Goal: Transaction & Acquisition: Purchase product/service

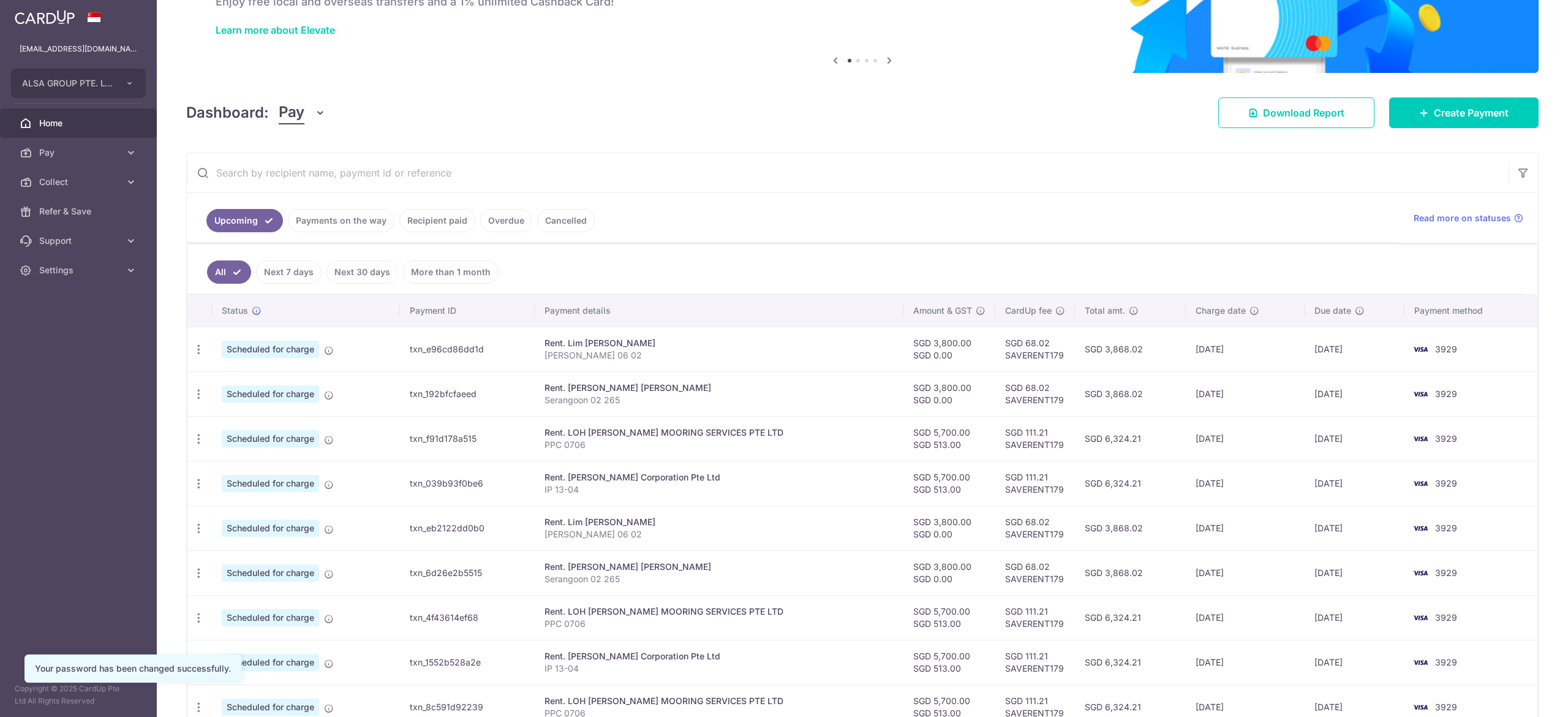
scroll to position [122, 0]
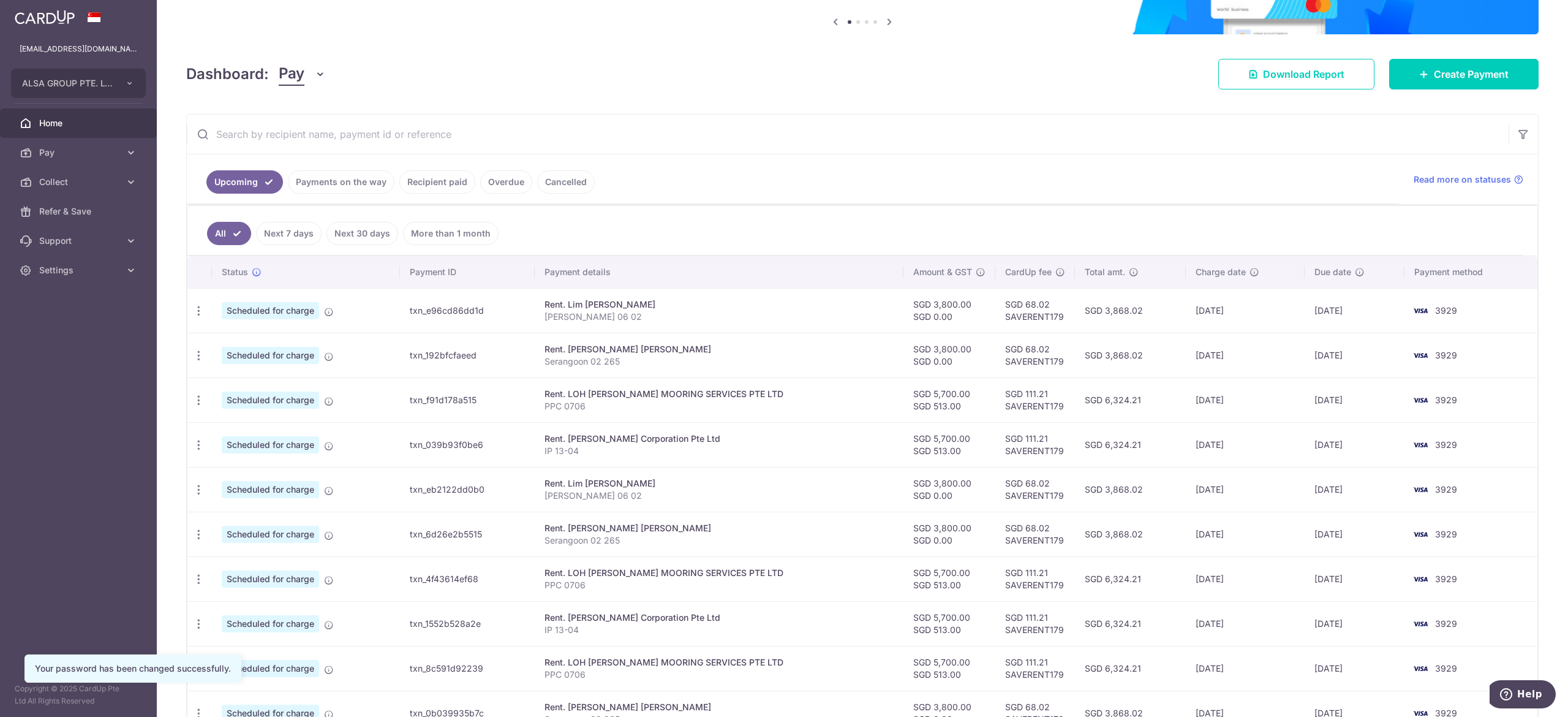
click at [299, 227] on link "Next 7 days" at bounding box center [288, 233] width 66 height 23
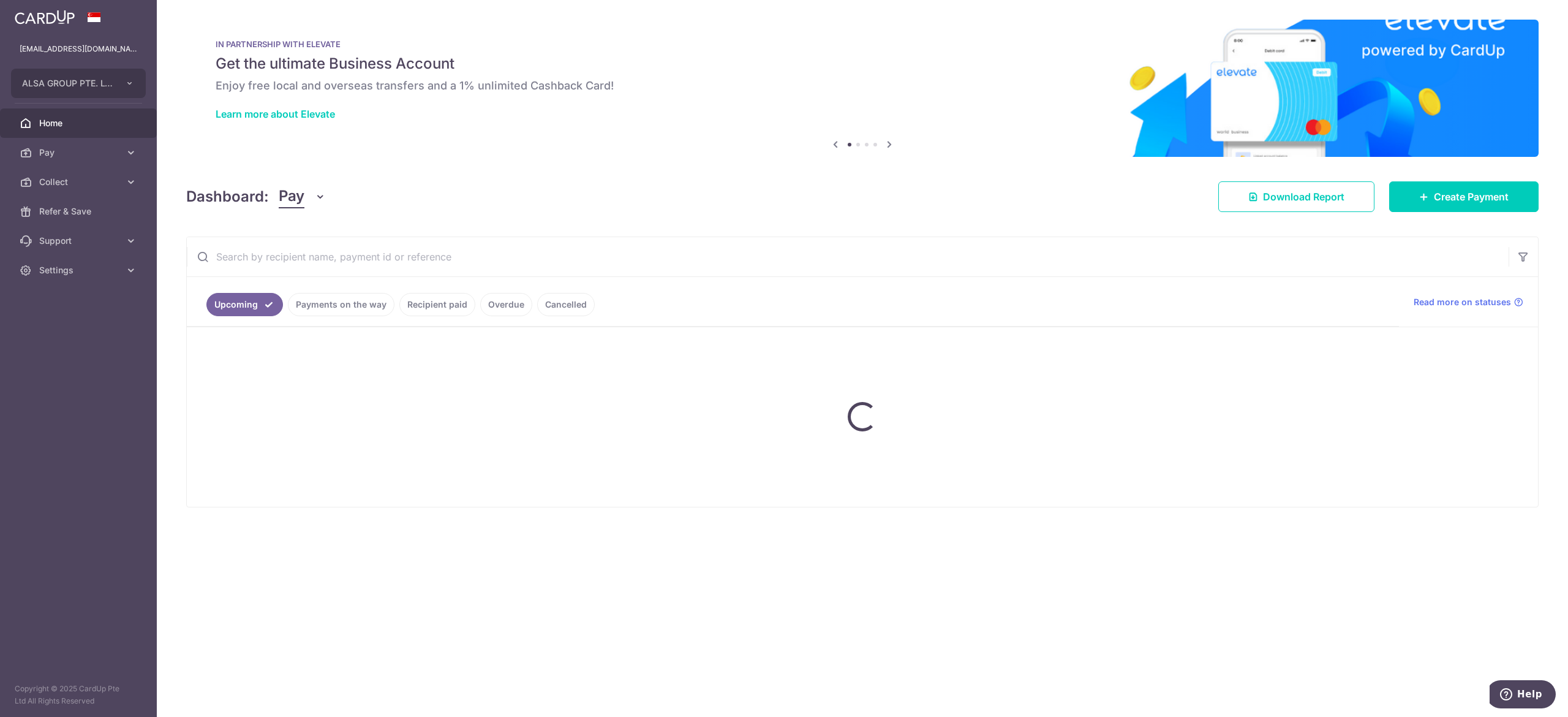
scroll to position [0, 0]
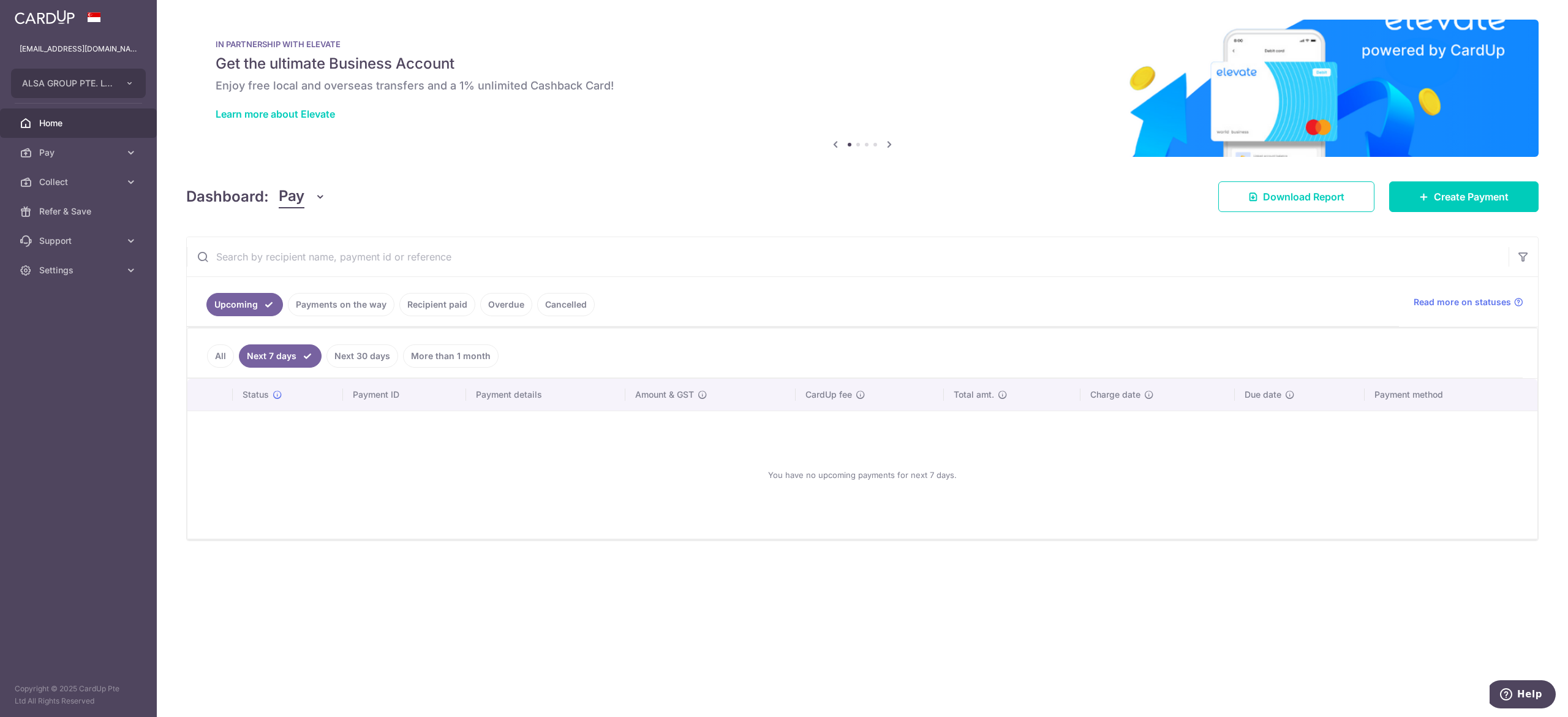
click at [373, 354] on link "Next 30 days" at bounding box center [362, 355] width 72 height 23
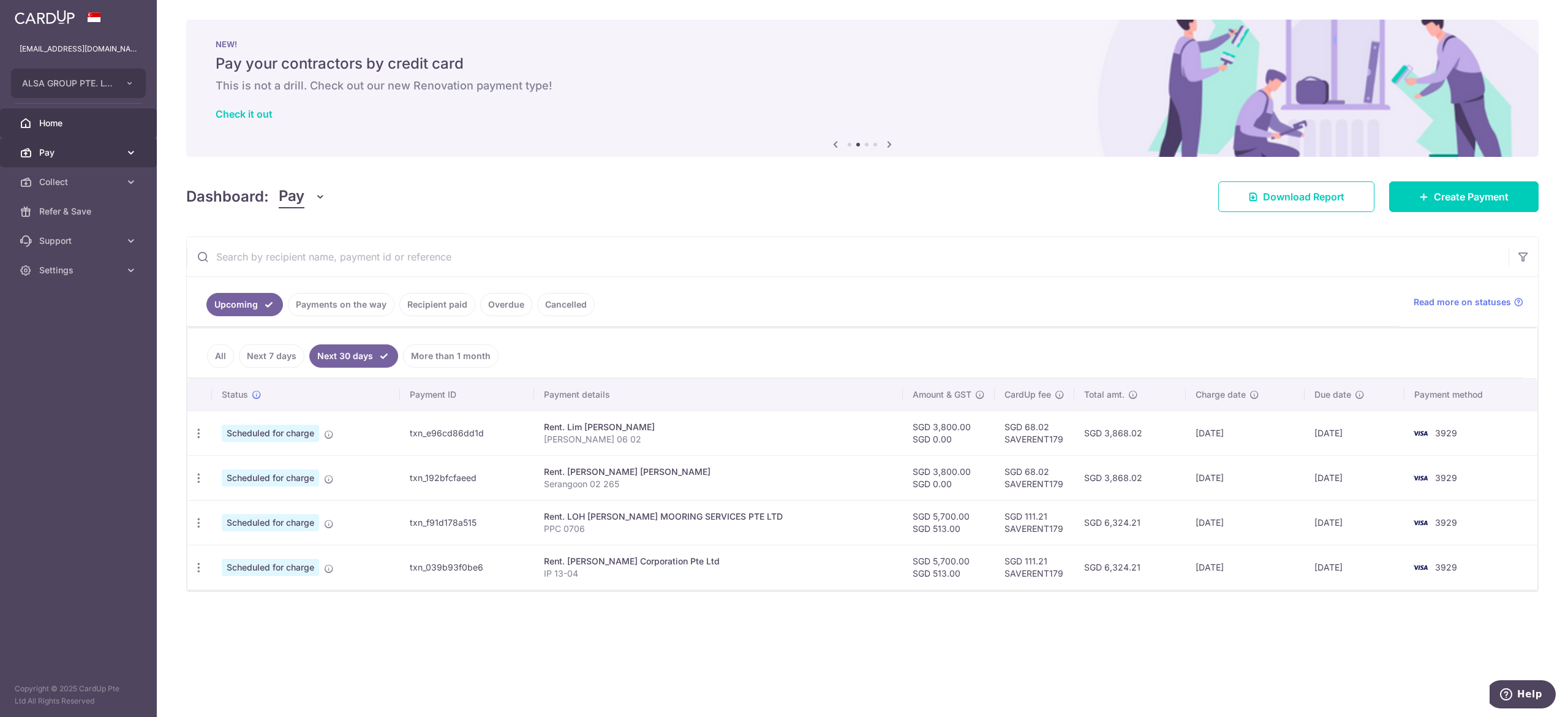
click at [106, 145] on link "Pay" at bounding box center [78, 152] width 157 height 29
click at [81, 181] on span "Payments" at bounding box center [80, 182] width 81 height 13
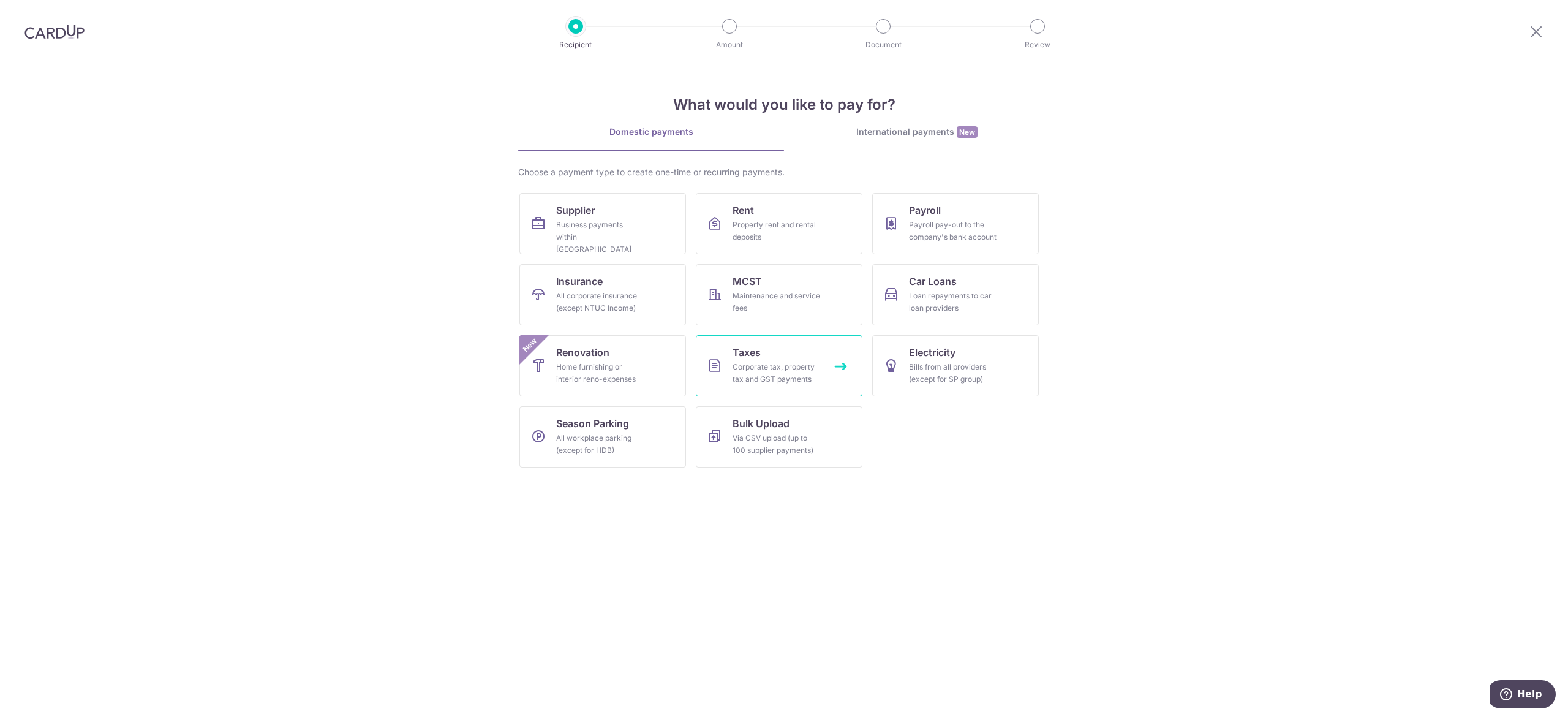
click at [760, 375] on div "Corporate tax, property tax and GST payments" at bounding box center [777, 373] width 88 height 24
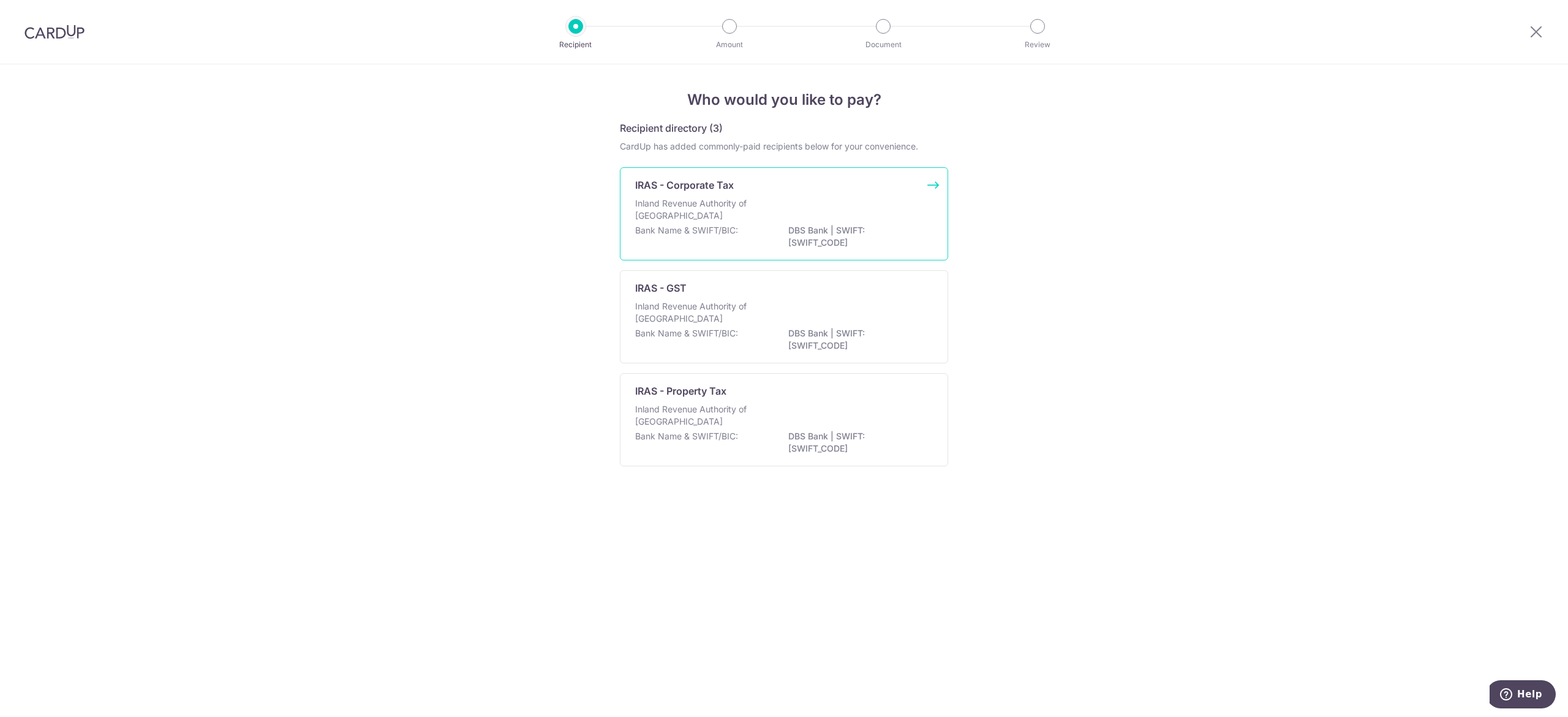
click at [844, 196] on div "IRAS - Corporate Tax Inland Revenue Authority of Singapore Bank Name & SWIFT/BI…" at bounding box center [784, 214] width 328 height 93
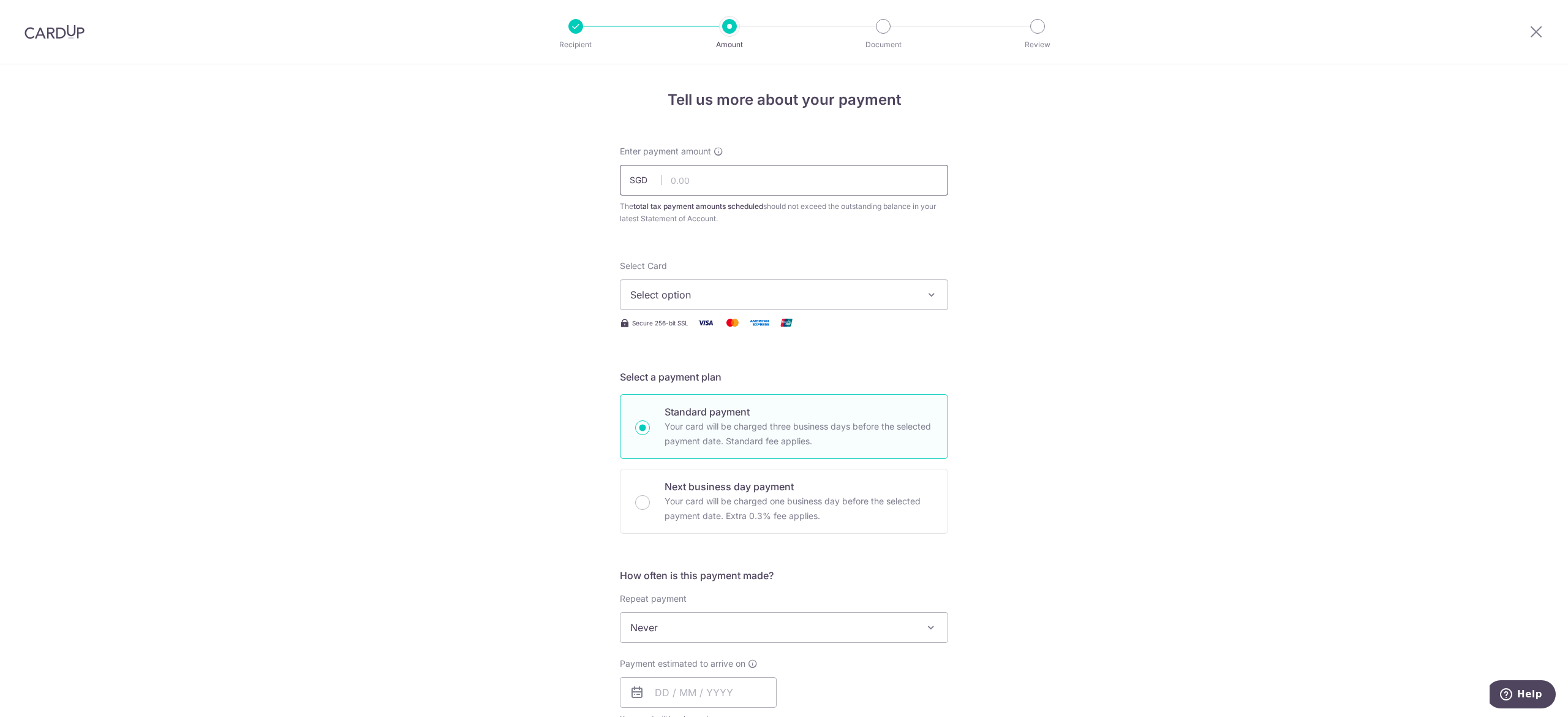
click at [830, 171] on input "text" at bounding box center [784, 180] width 328 height 31
type input "2,152.17"
click at [1111, 201] on div "Tell us more about your payment Enter payment amount SGD 2,152.17 2152.17 The t…" at bounding box center [784, 674] width 1568 height 1220
click at [804, 293] on span "Select option" at bounding box center [773, 295] width 286 height 15
click at [755, 377] on span "**** 3929" at bounding box center [784, 382] width 308 height 15
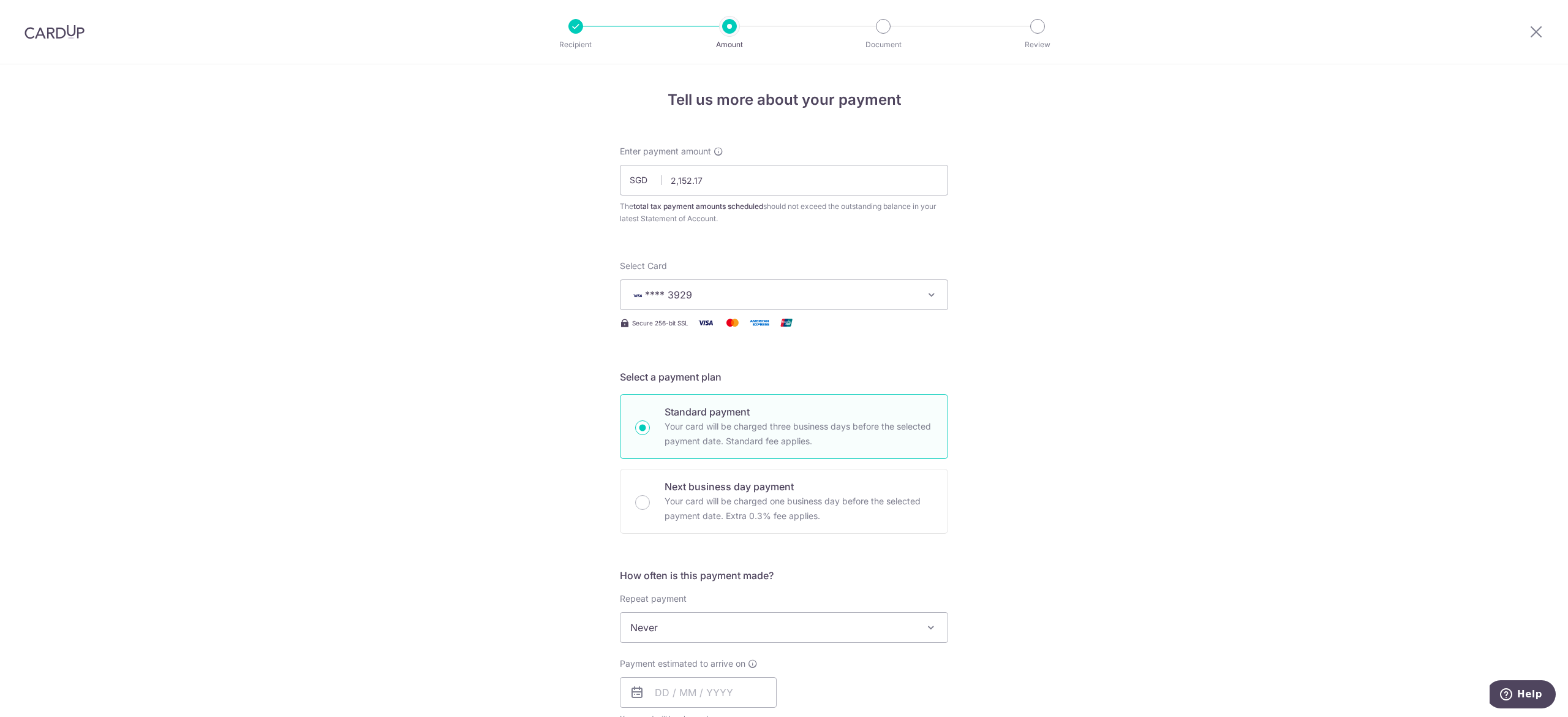
scroll to position [245, 0]
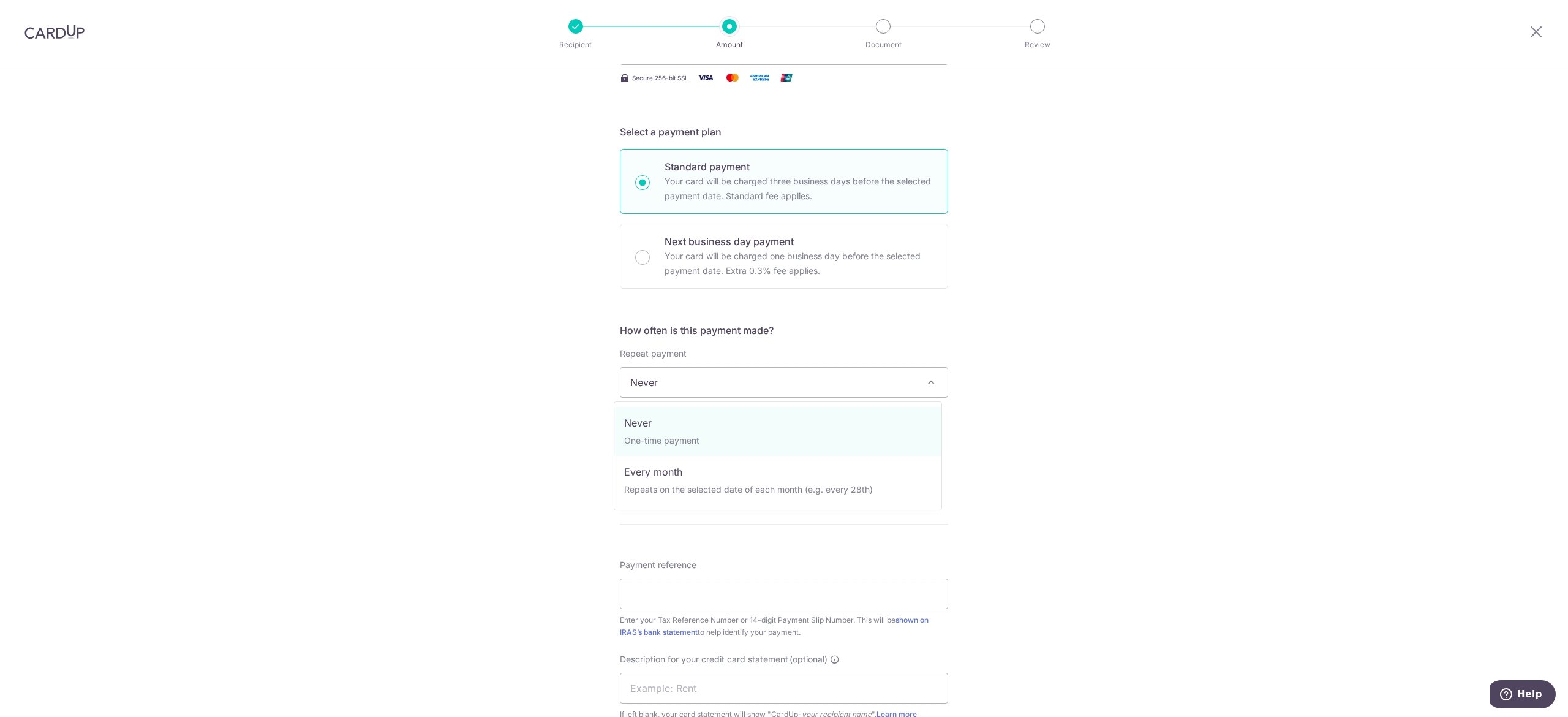
click at [708, 377] on span "Never" at bounding box center [784, 382] width 327 height 29
click at [681, 452] on input "text" at bounding box center [698, 447] width 157 height 31
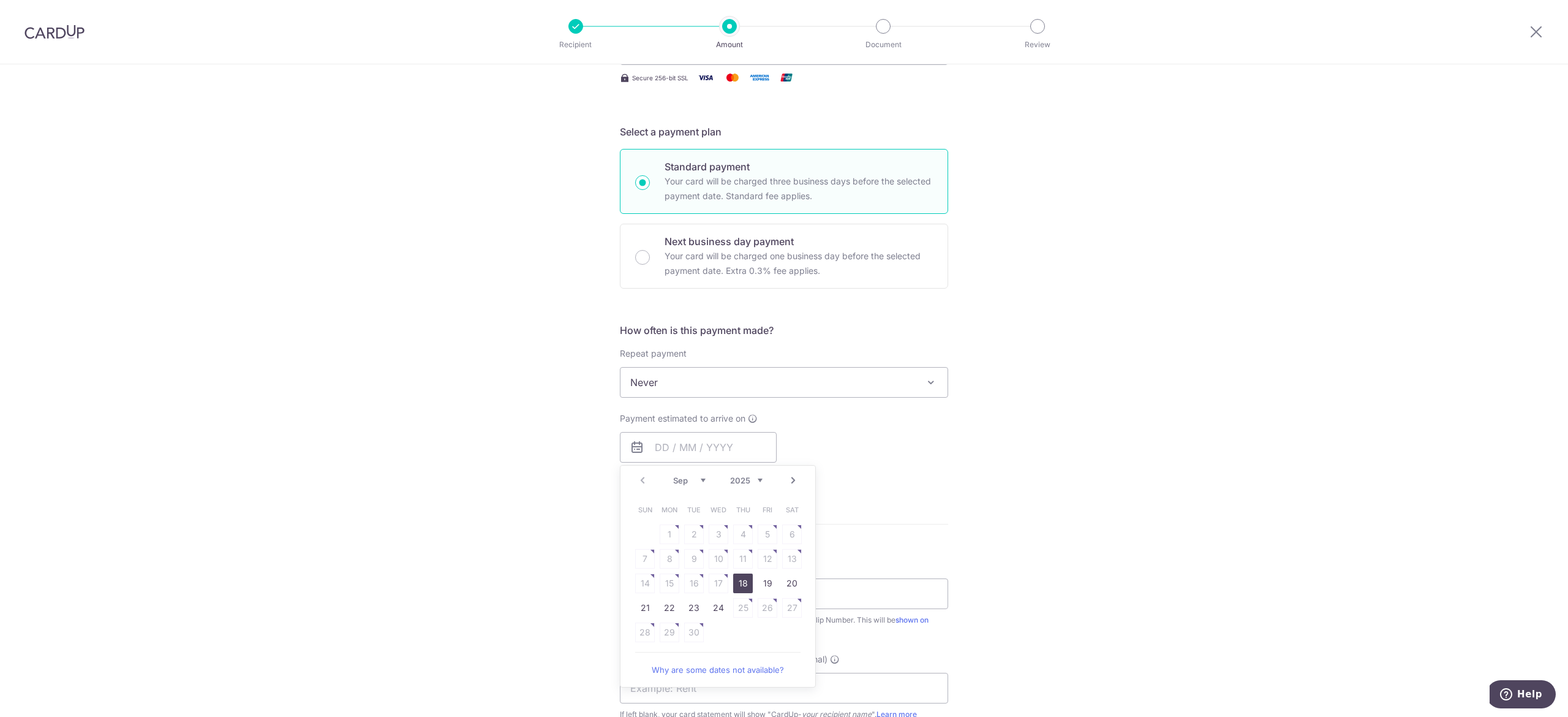
click at [738, 585] on link "18" at bounding box center [743, 583] width 20 height 20
type input "[DATE]"
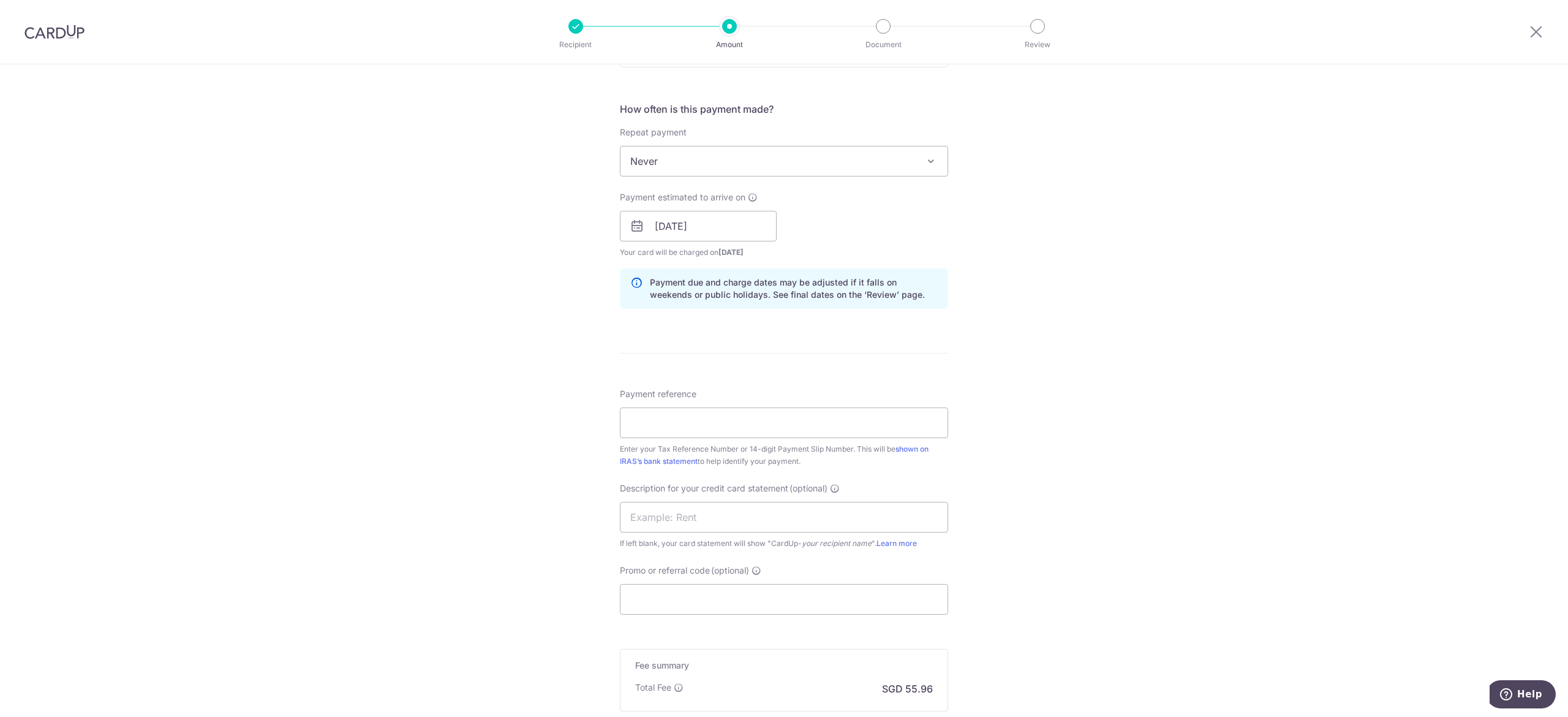
scroll to position [490, 0]
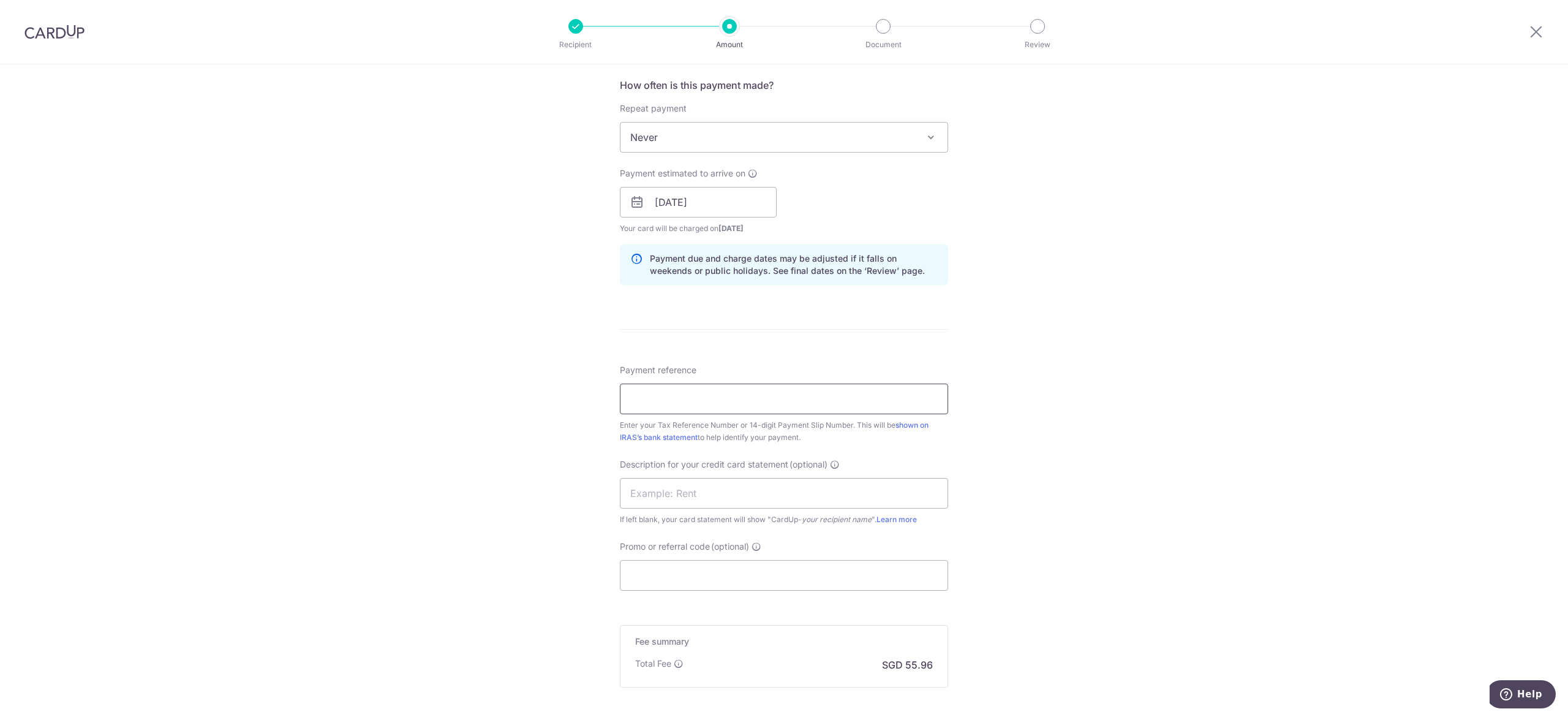
click at [701, 396] on input "Payment reference" at bounding box center [784, 399] width 328 height 31
drag, startPoint x: 759, startPoint y: 404, endPoint x: 548, endPoint y: 404, distance: 211.0
click at [548, 404] on div "Tell us more about your payment Enter payment amount SGD 2,152.17 2152.17 The t…" at bounding box center [784, 209] width 1568 height 1271
type input "Corporate Income Tax"
click at [729, 572] on input "Promo or referral code (optional)" at bounding box center [784, 575] width 328 height 31
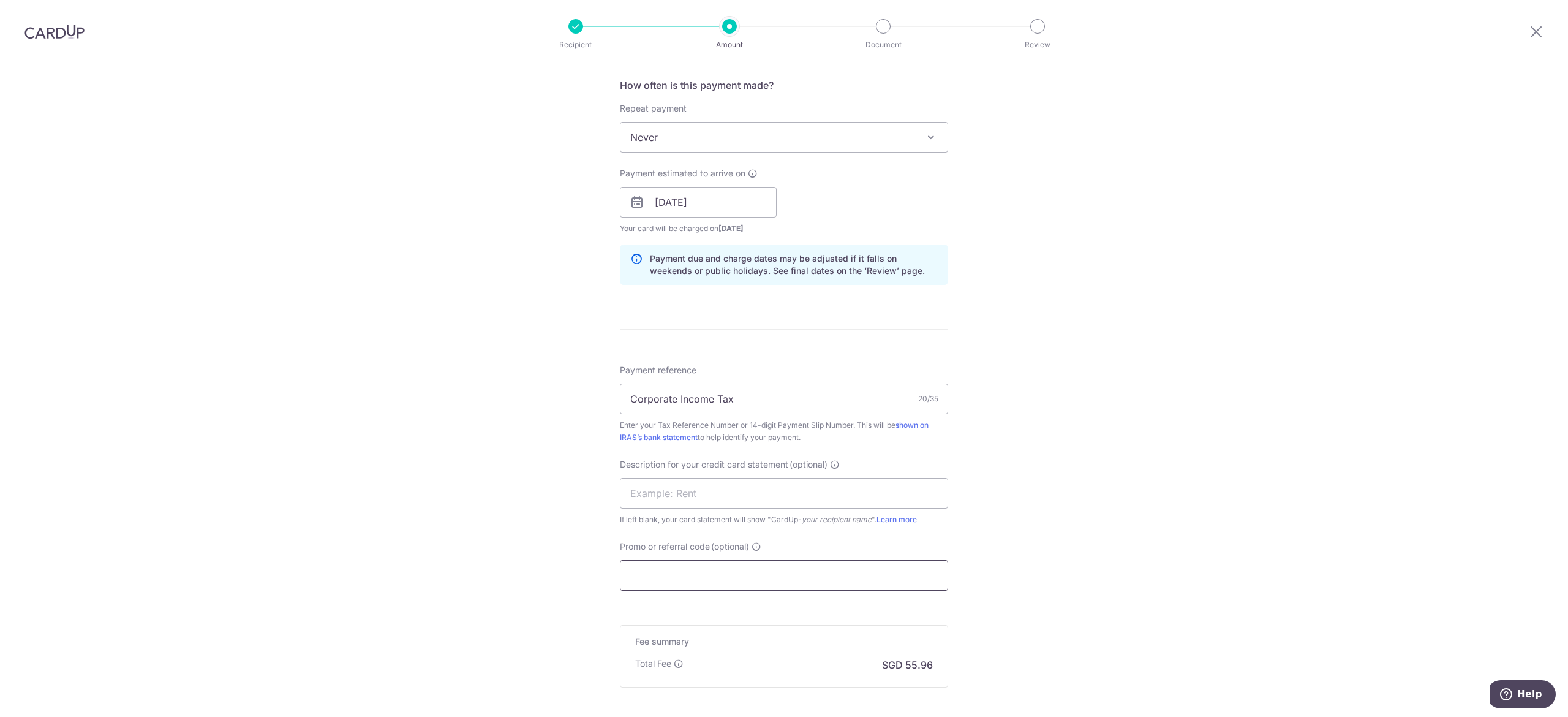
paste input "OFF225"
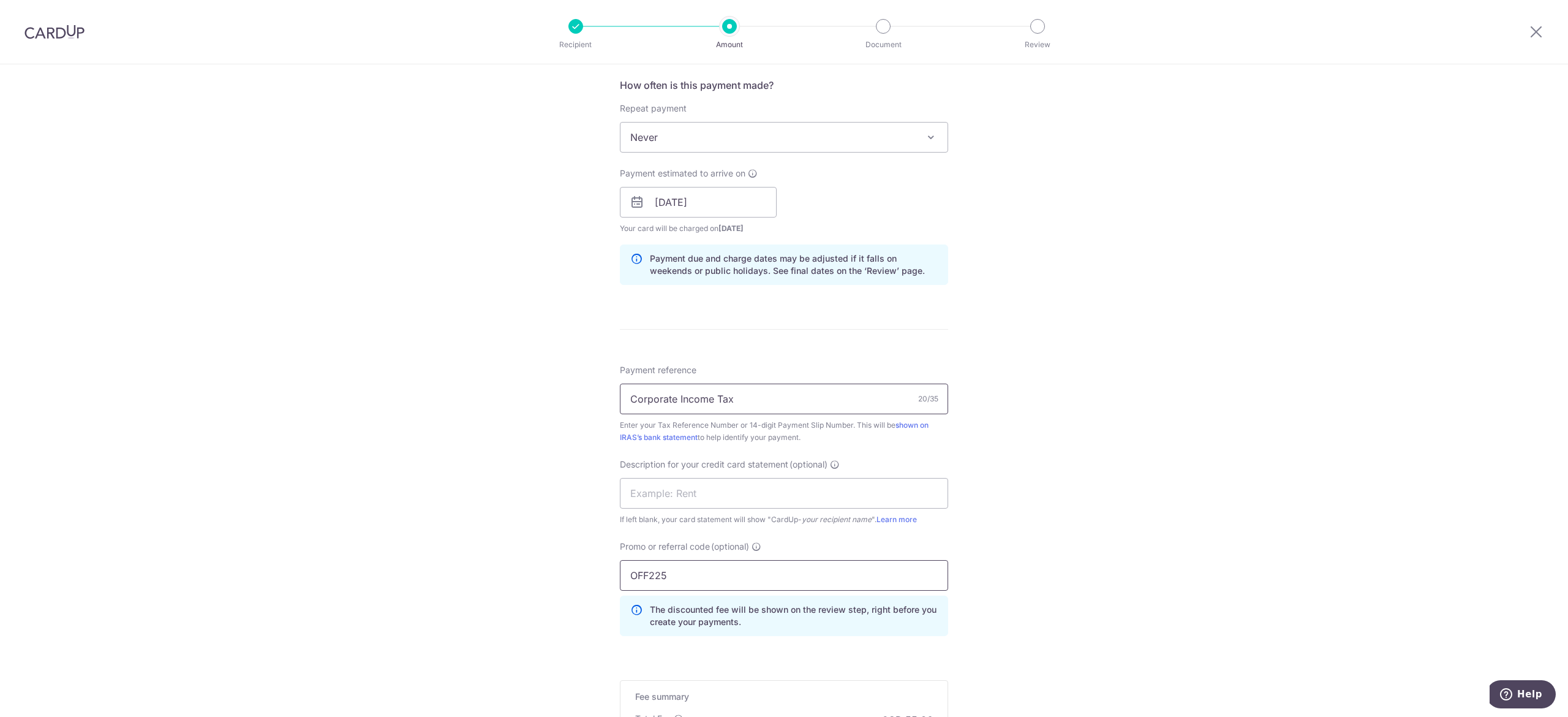
type input "OFF225"
drag, startPoint x: 731, startPoint y: 400, endPoint x: 583, endPoint y: 409, distance: 148.3
click at [583, 409] on div "Tell us more about your payment Enter payment amount SGD 2,152.17 2152.17 The t…" at bounding box center [784, 237] width 1568 height 1325
click at [716, 491] on input "text" at bounding box center [784, 493] width 328 height 31
paste input "Corporate Incom"
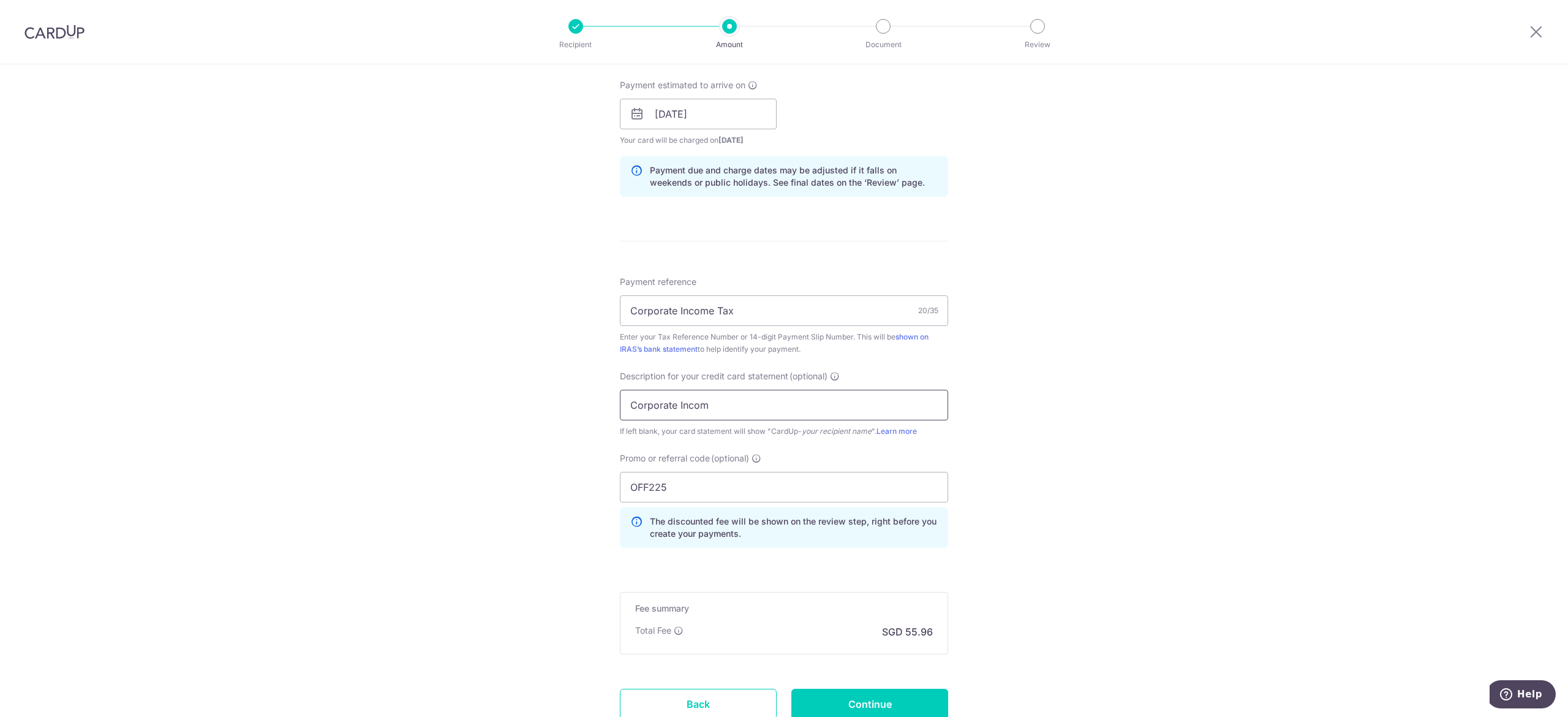
scroll to position [675, 0]
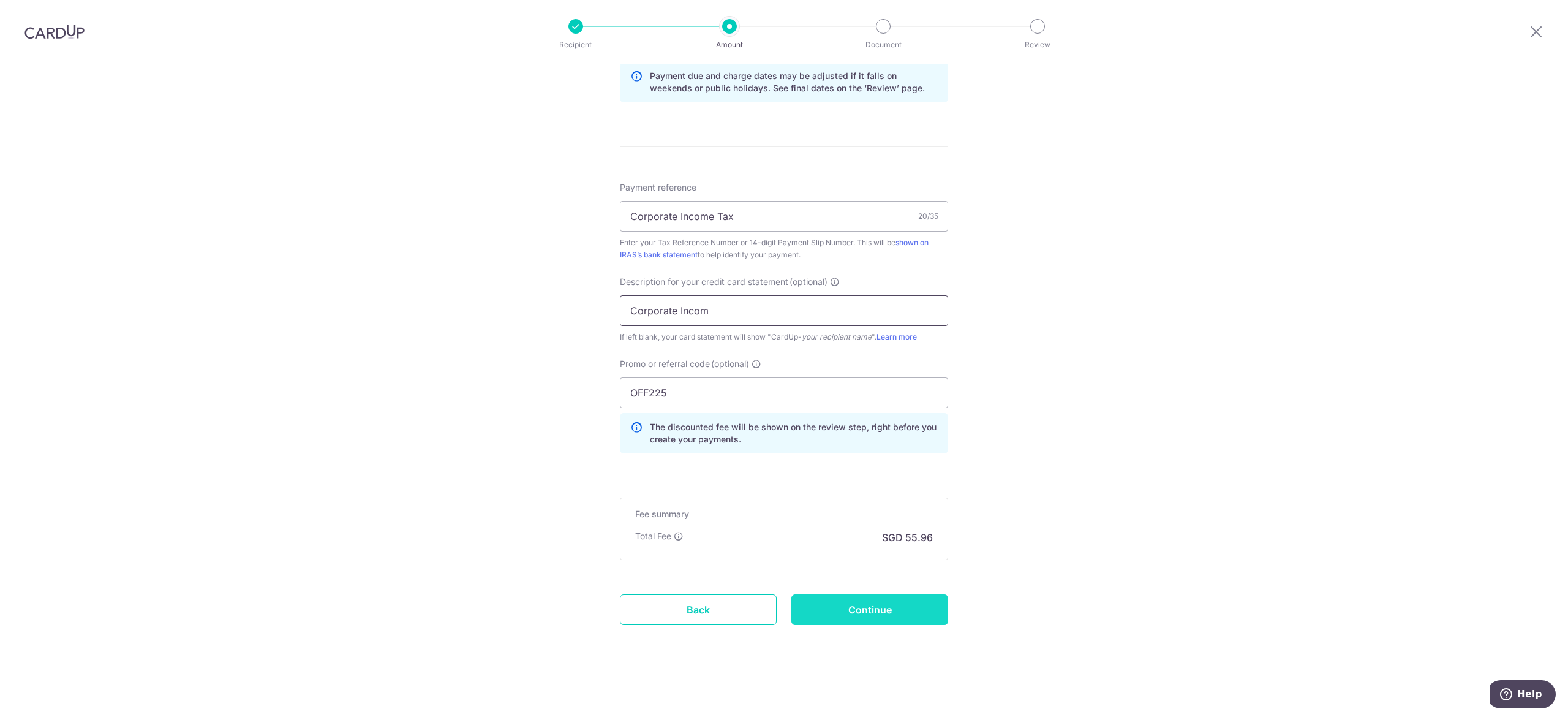
type input "Corporate Incom"
click at [887, 603] on input "Continue" at bounding box center [870, 610] width 157 height 31
type input "Create Schedule"
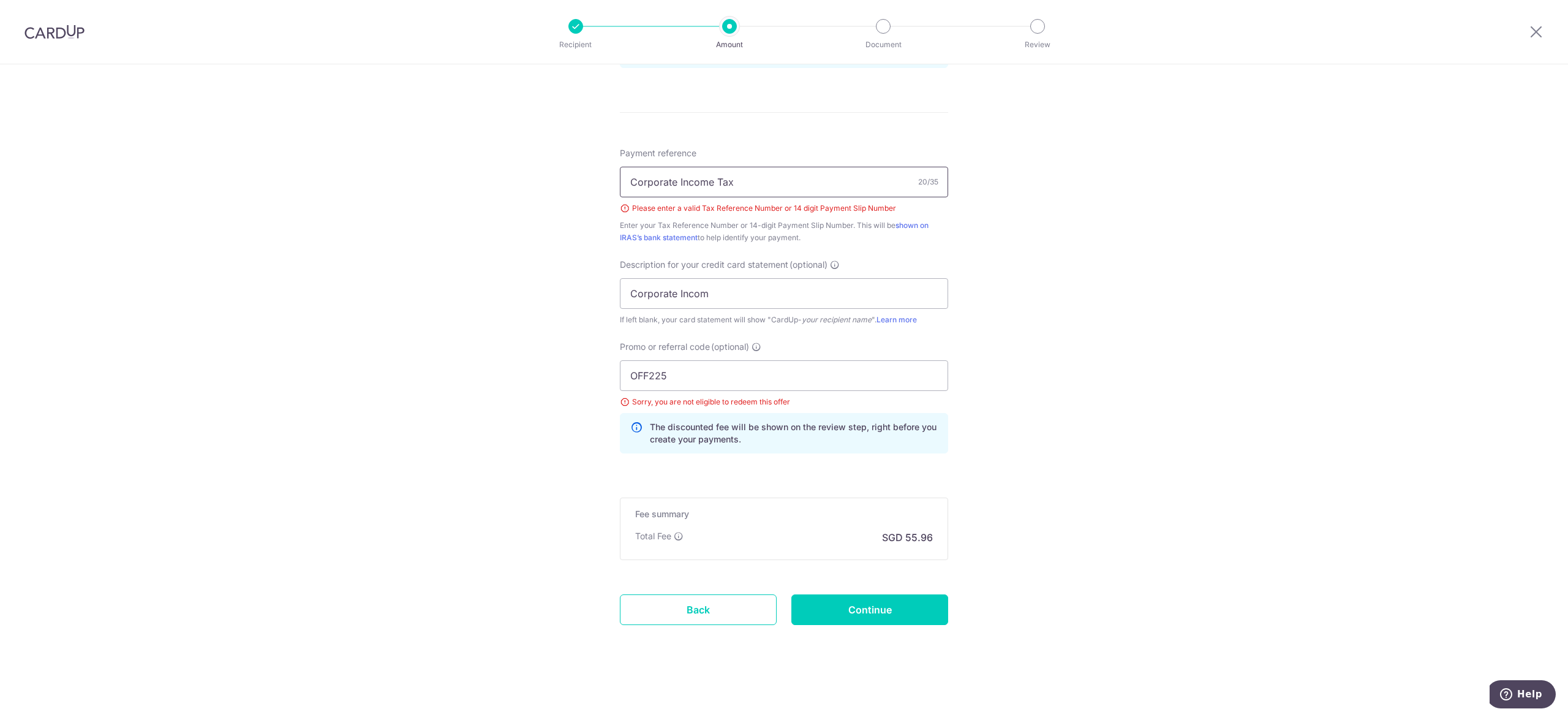
drag, startPoint x: 752, startPoint y: 182, endPoint x: 539, endPoint y: 186, distance: 213.0
click at [539, 186] on div "Tell us more about your payment Enter payment amount SGD 2,152.17 2152.17 The t…" at bounding box center [784, 37] width 1568 height 1360
type input "202133714N"
drag, startPoint x: 677, startPoint y: 368, endPoint x: 544, endPoint y: 381, distance: 133.6
click at [544, 381] on div "Tell us more about your payment Enter payment amount SGD 2,152.17 2152.17 The t…" at bounding box center [784, 37] width 1568 height 1360
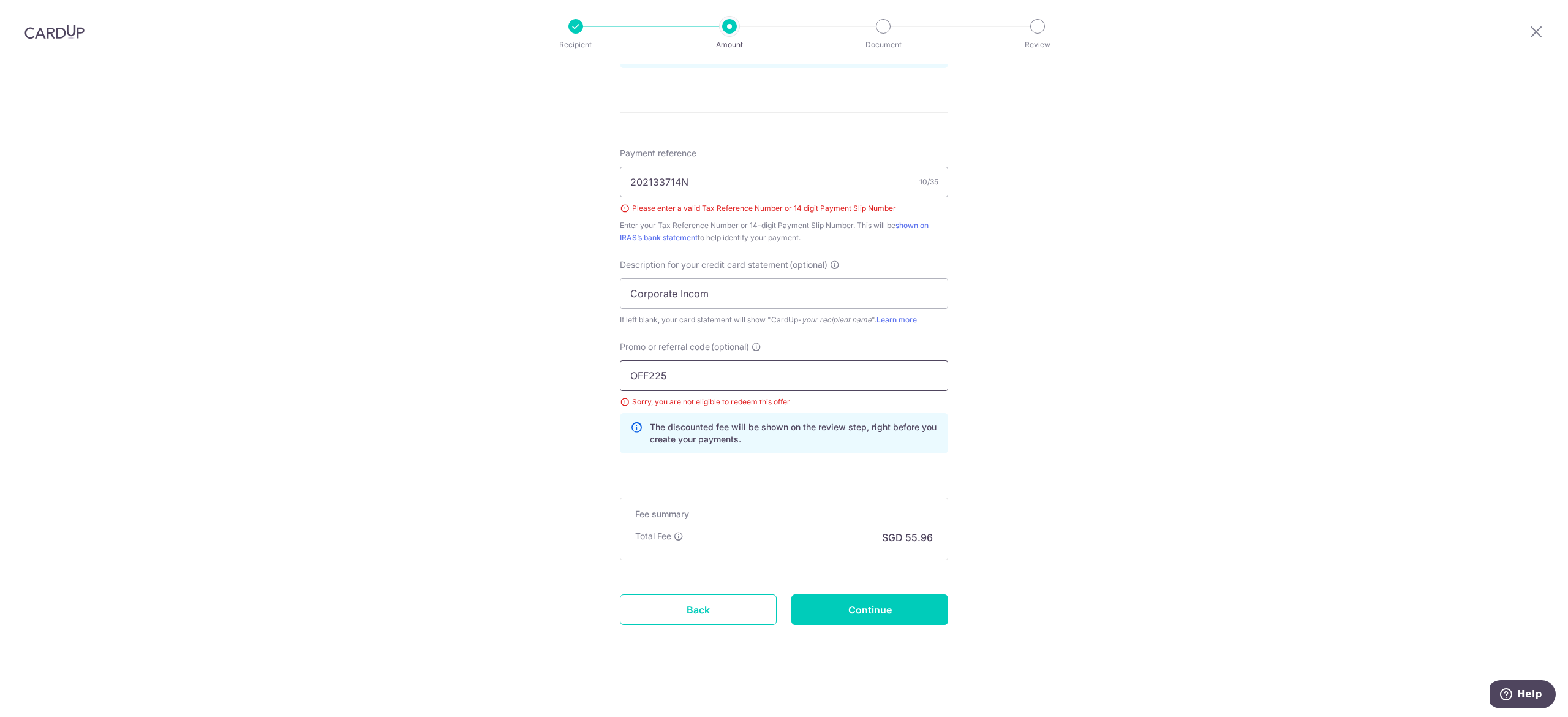
paste input "VTAX25ONE"
type input "VTAX25ONE"
click at [841, 603] on input "Continue" at bounding box center [870, 610] width 157 height 31
type input "Create Schedule"
drag, startPoint x: 718, startPoint y: 368, endPoint x: 570, endPoint y: 370, distance: 148.0
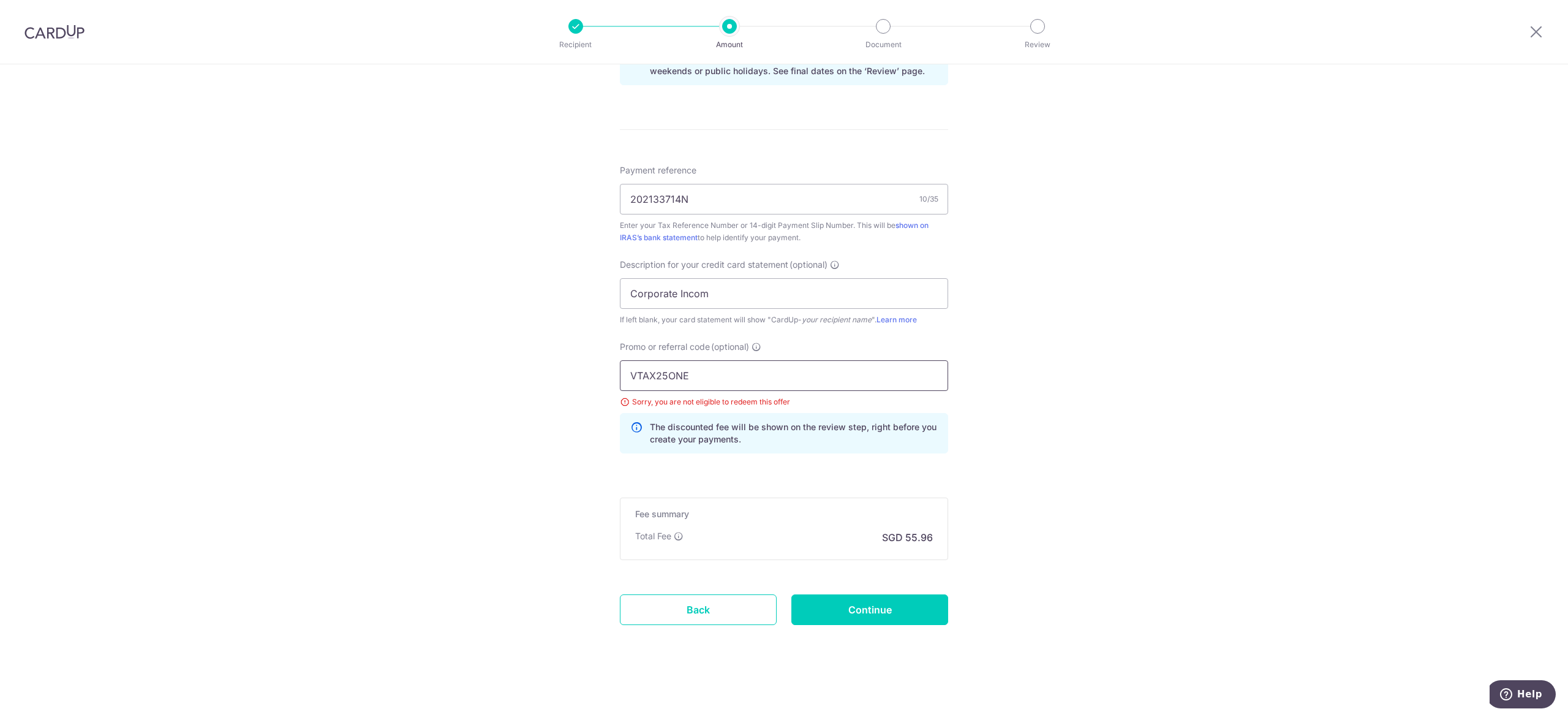
click at [570, 370] on div "Tell us more about your payment Enter payment amount SGD 2,152.17 2152.17 The t…" at bounding box center [784, 46] width 1568 height 1342
paste input "MILELION"
type input "MILELION"
click at [838, 600] on input "Continue" at bounding box center [870, 610] width 157 height 31
type input "Update Schedule"
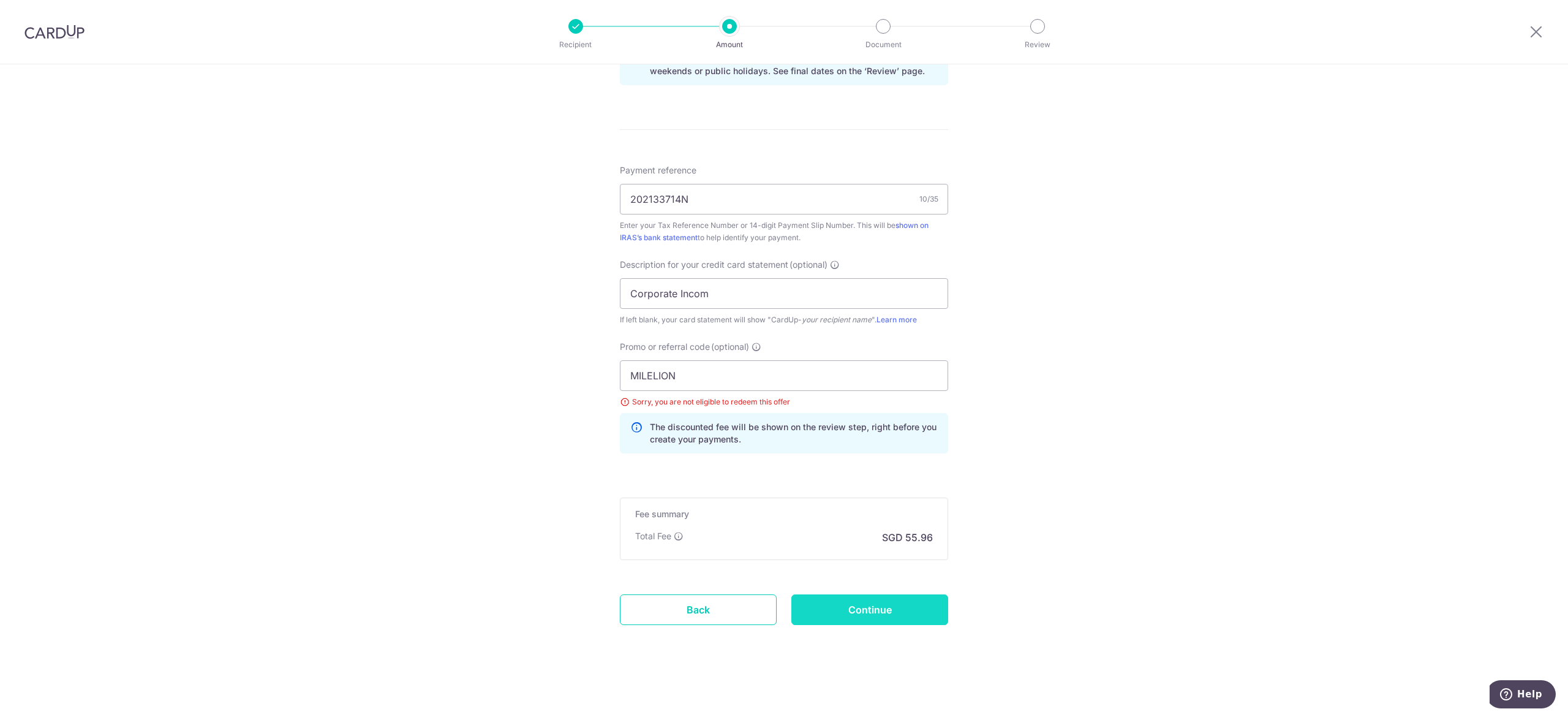
click at [887, 603] on input "Continue" at bounding box center [870, 610] width 157 height 31
type input "Update Schedule"
drag, startPoint x: 704, startPoint y: 362, endPoint x: 497, endPoint y: 379, distance: 207.7
click at [497, 379] on div "Tell us more about your payment Enter payment amount SGD 2,152.17 2152.17 The t…" at bounding box center [784, 46] width 1568 height 1342
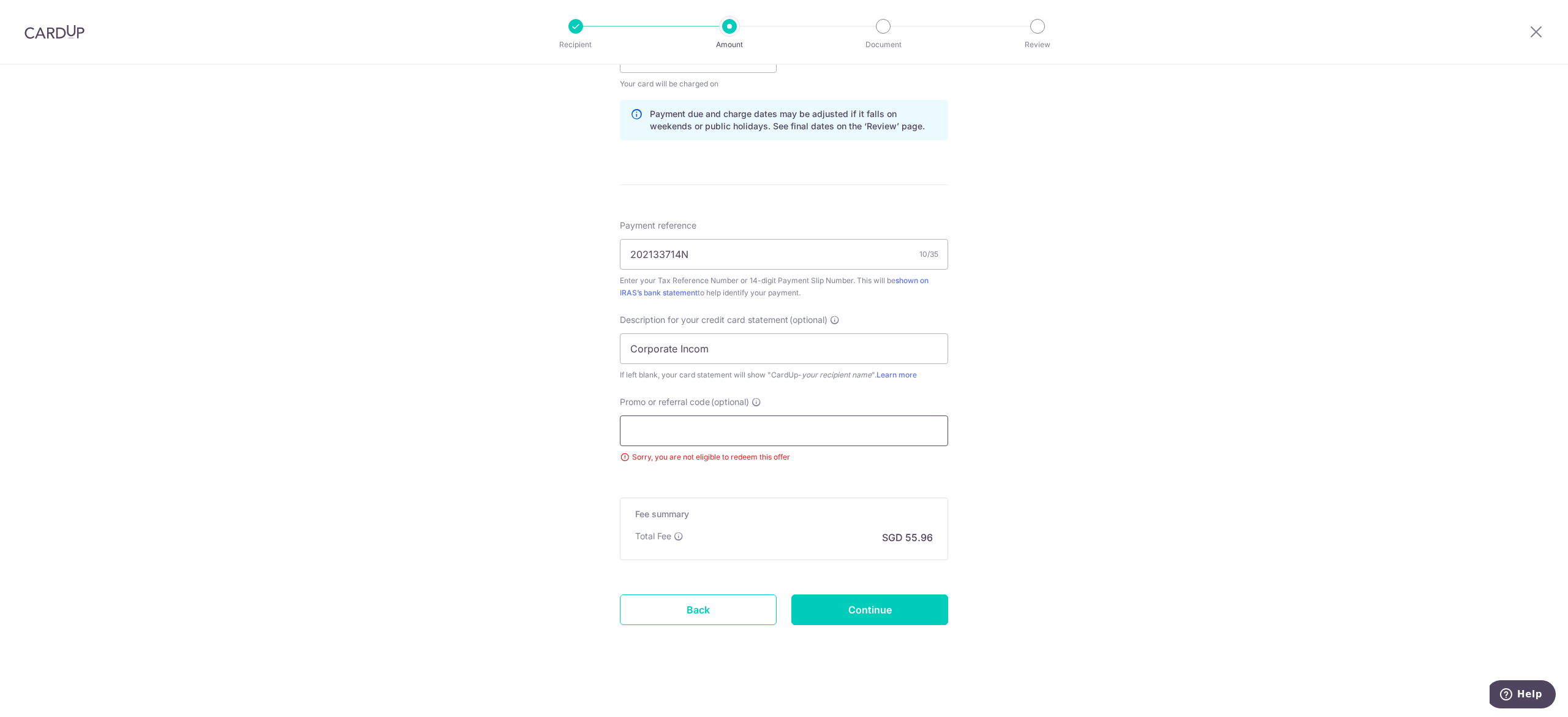
scroll to position [637, 0]
click at [813, 610] on input "Continue" at bounding box center [870, 610] width 157 height 31
type input "Update Schedule"
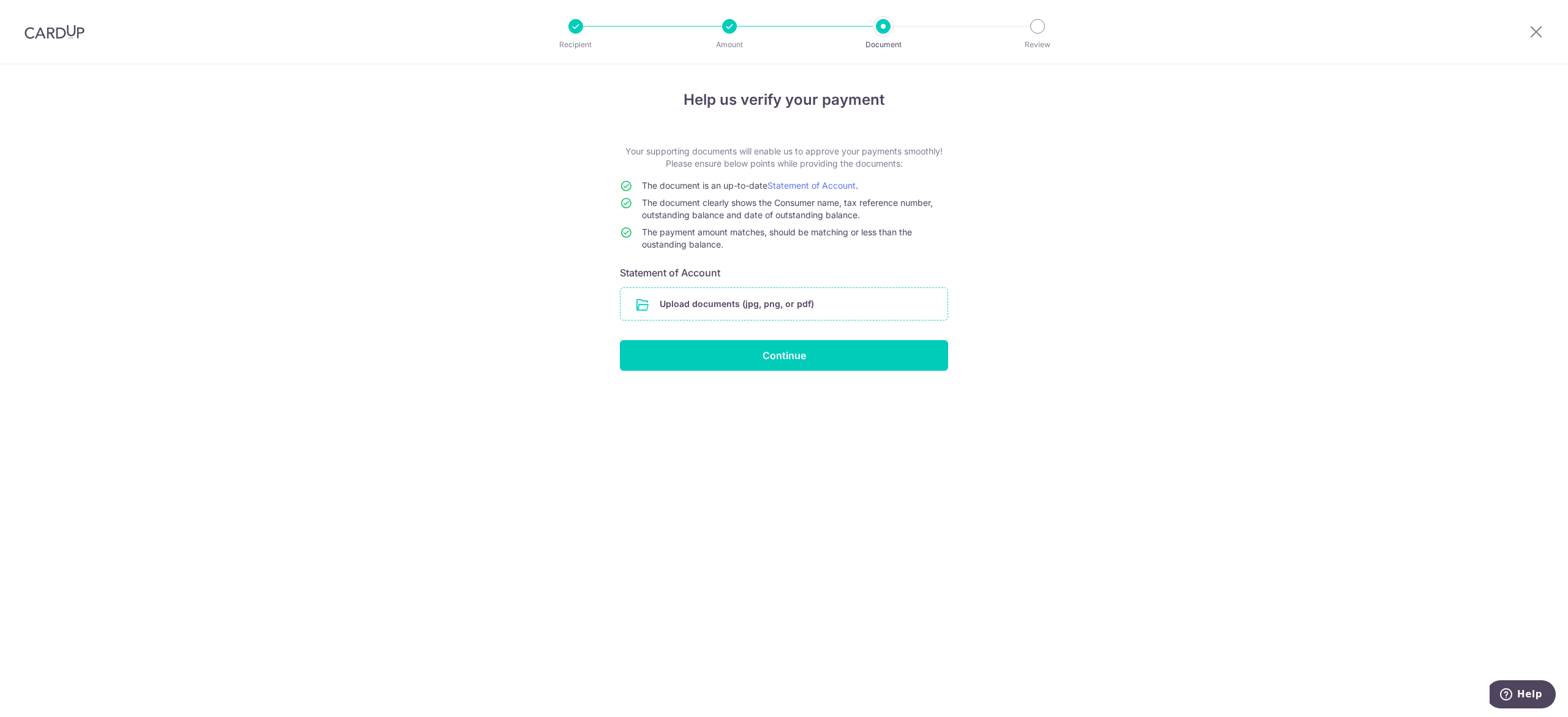
click at [810, 308] on input "file" at bounding box center [784, 304] width 327 height 32
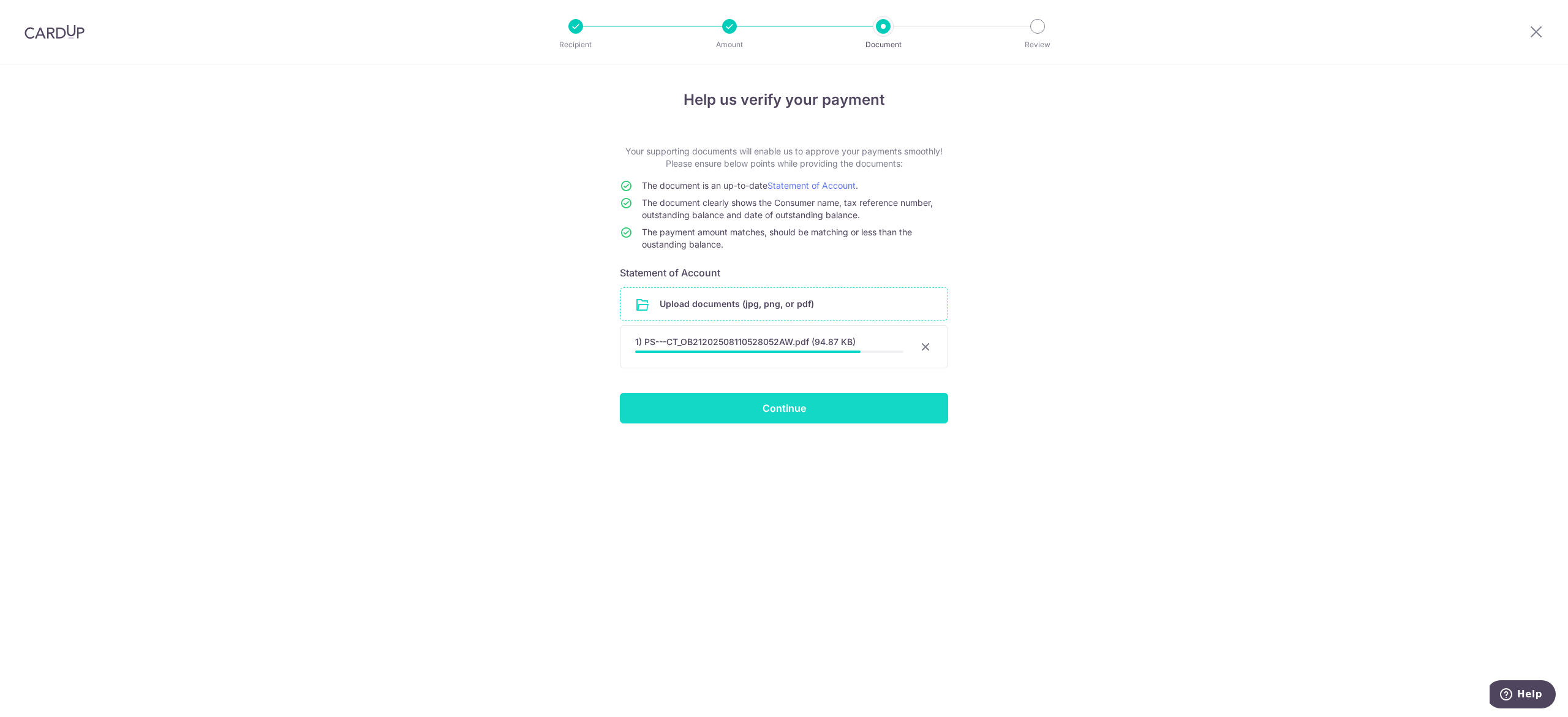
click at [831, 409] on input "Continue" at bounding box center [784, 407] width 328 height 31
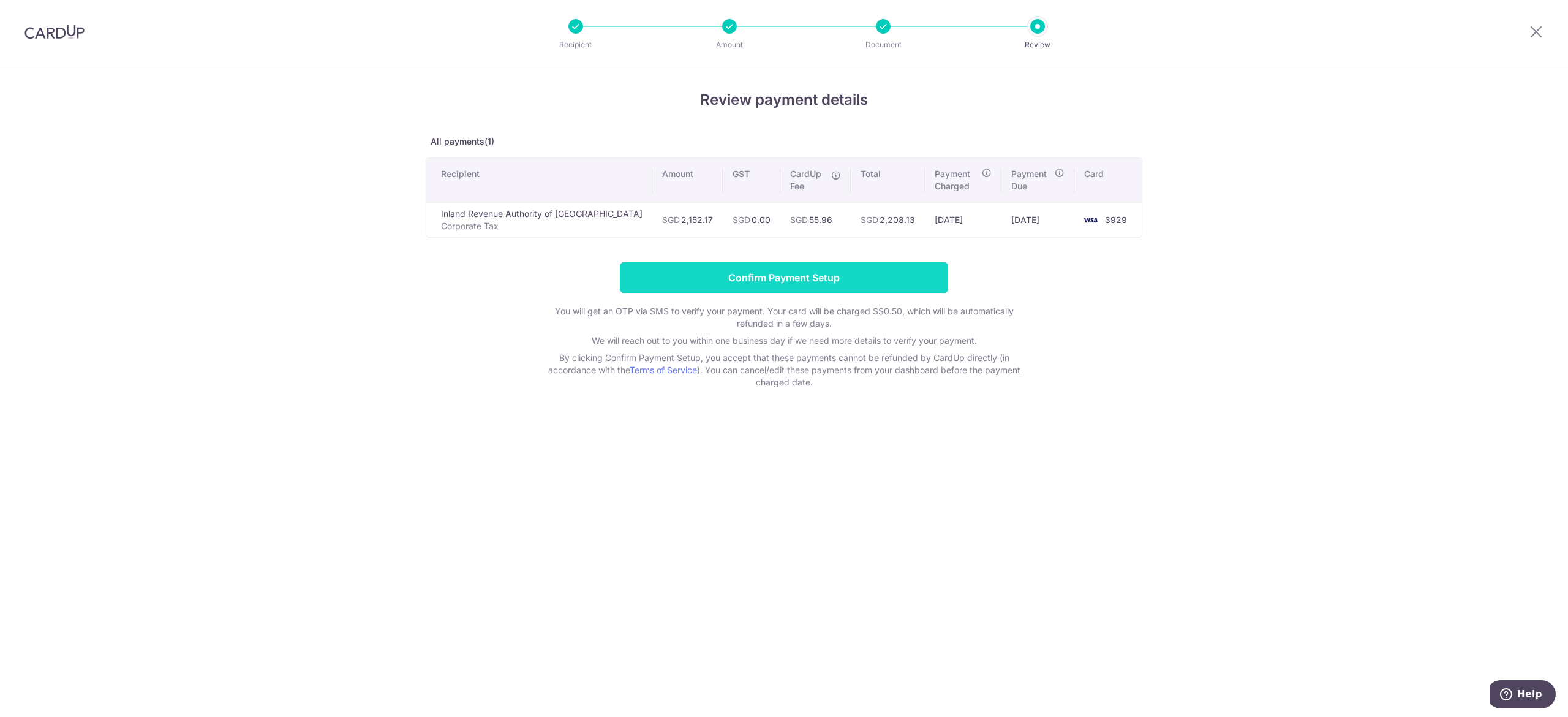
click at [850, 275] on input "Confirm Payment Setup" at bounding box center [784, 277] width 328 height 31
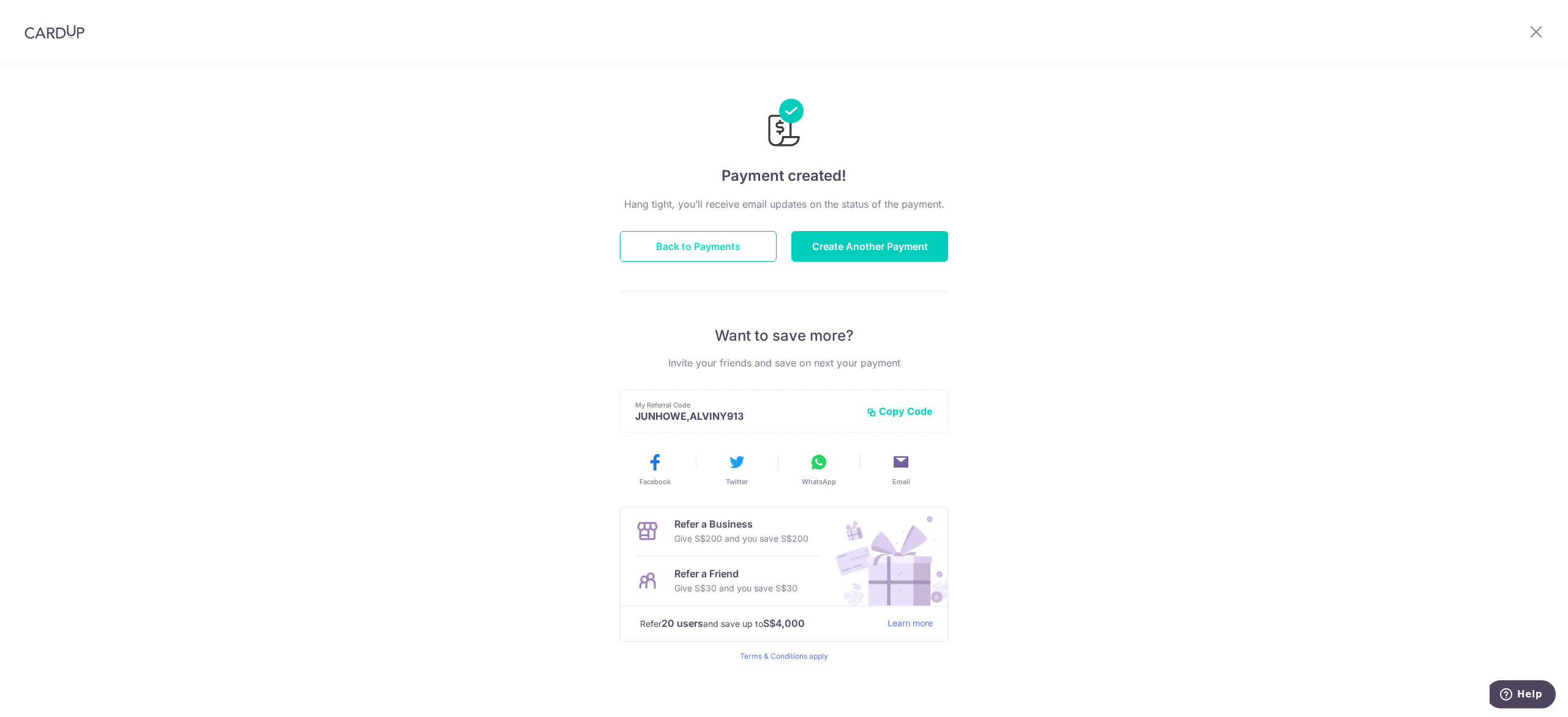
click at [720, 249] on button "Back to Payments" at bounding box center [698, 246] width 157 height 31
